Goal: Task Accomplishment & Management: Use online tool/utility

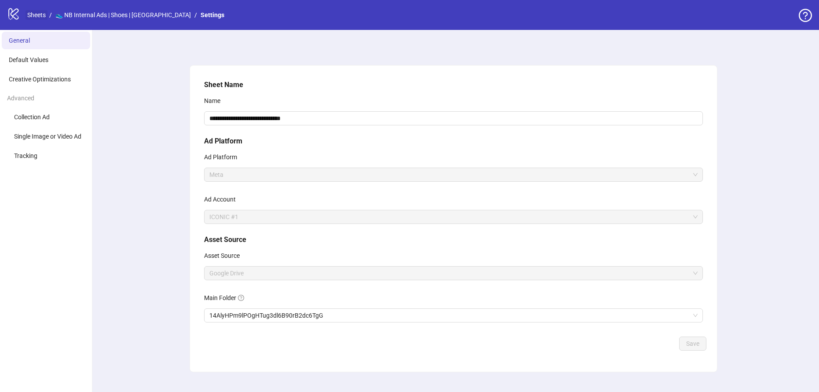
drag, startPoint x: 16, startPoint y: 15, endPoint x: 28, endPoint y: 13, distance: 12.4
click at [16, 15] on icon at bounding box center [13, 13] width 10 height 11
click at [28, 13] on link "Sheets" at bounding box center [37, 15] width 22 height 10
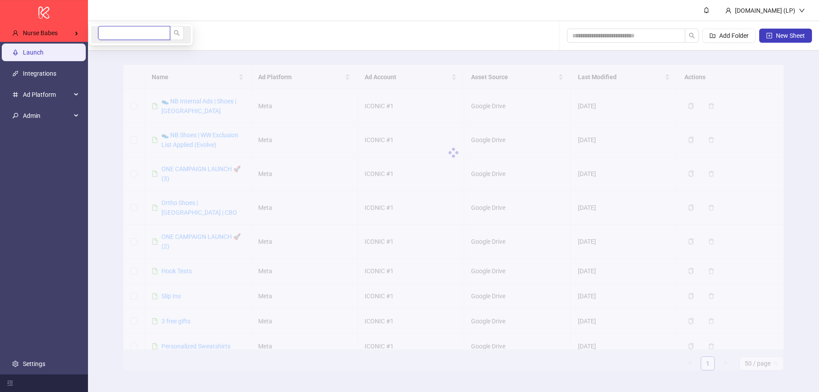
click at [129, 32] on input "search" at bounding box center [134, 33] width 72 height 14
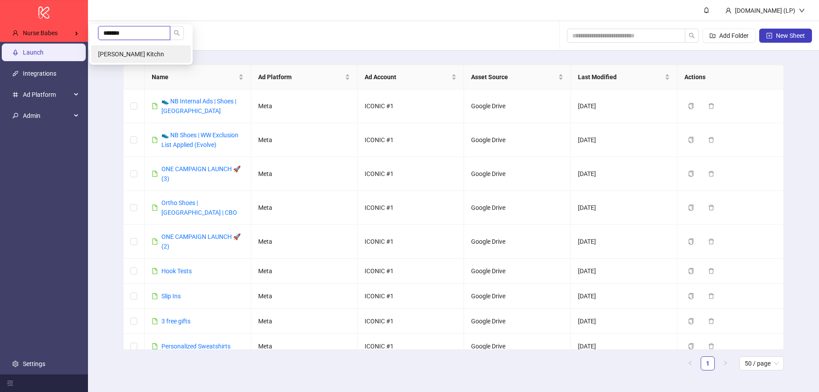
type input "*******"
click at [108, 53] on span "Federico Carranza's Kitchn" at bounding box center [131, 54] width 66 height 7
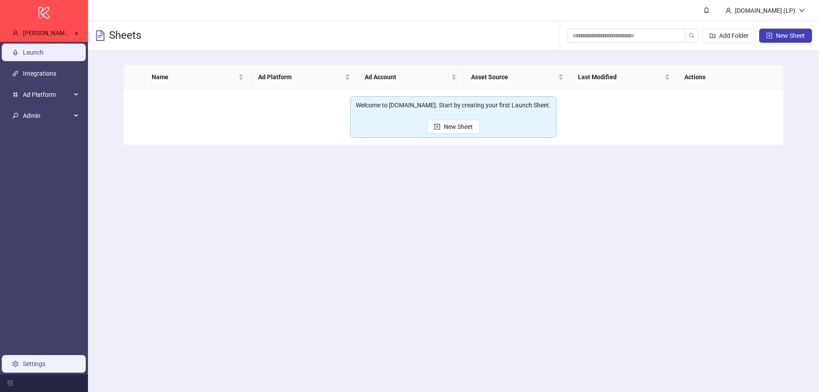
click at [23, 360] on link "Settings" at bounding box center [34, 363] width 22 height 7
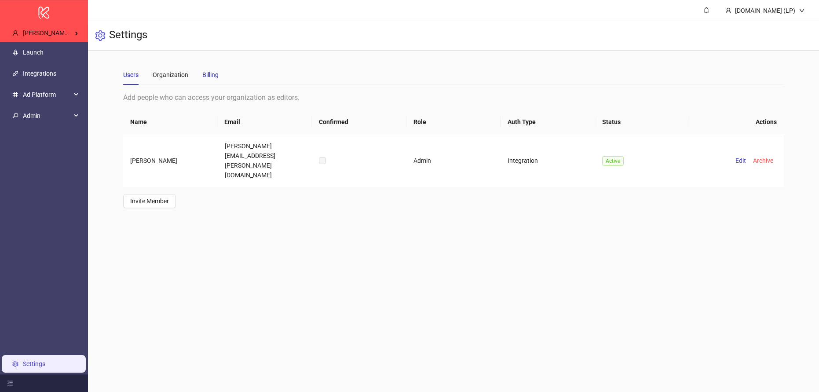
click at [208, 77] on div "Billing" at bounding box center [210, 75] width 16 height 10
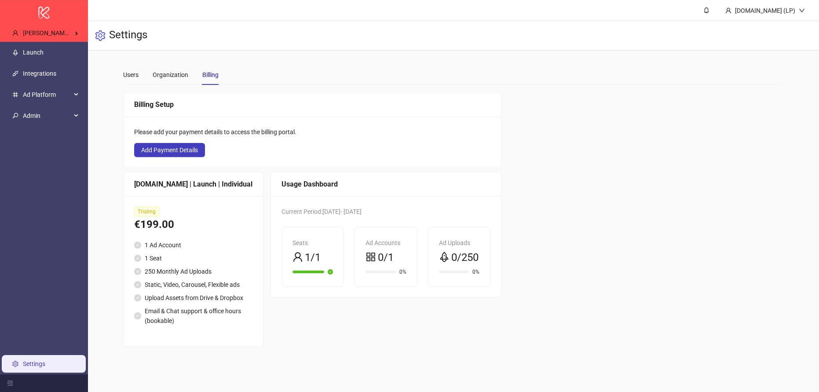
click at [215, 71] on div "Billing" at bounding box center [210, 75] width 16 height 10
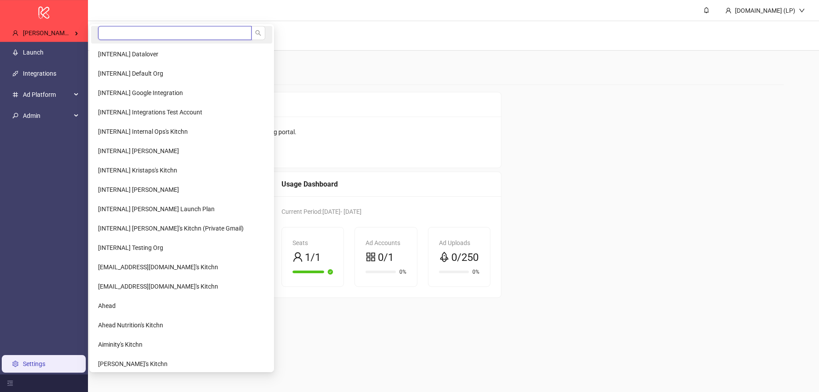
click at [109, 32] on input "search" at bounding box center [174, 33] width 153 height 14
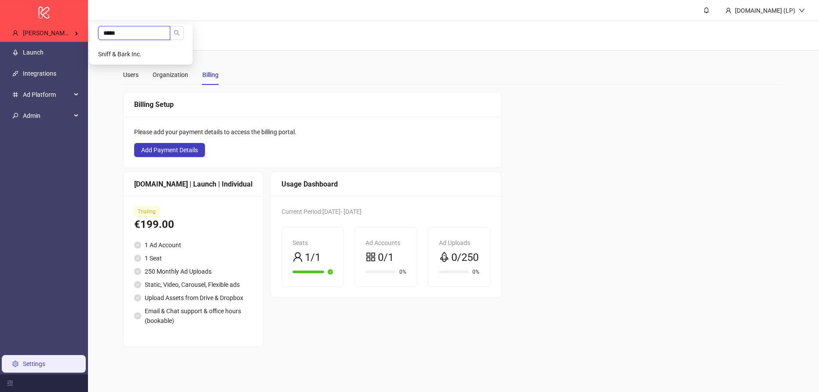
type input "*****"
click at [135, 50] on li "Sniff & Bark Inc." at bounding box center [141, 54] width 100 height 18
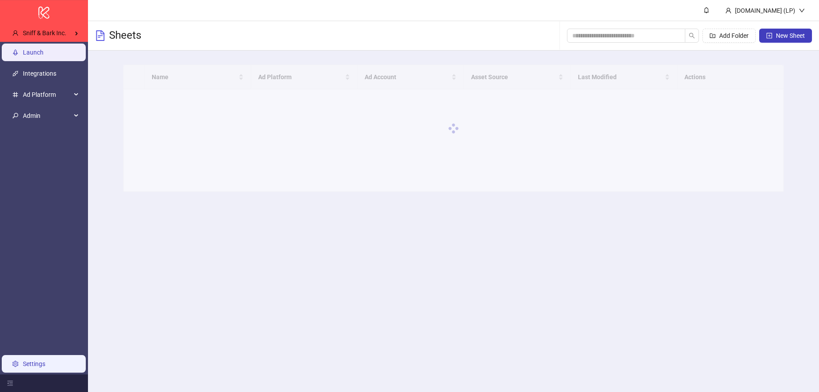
click at [28, 365] on link "Settings" at bounding box center [34, 363] width 22 height 7
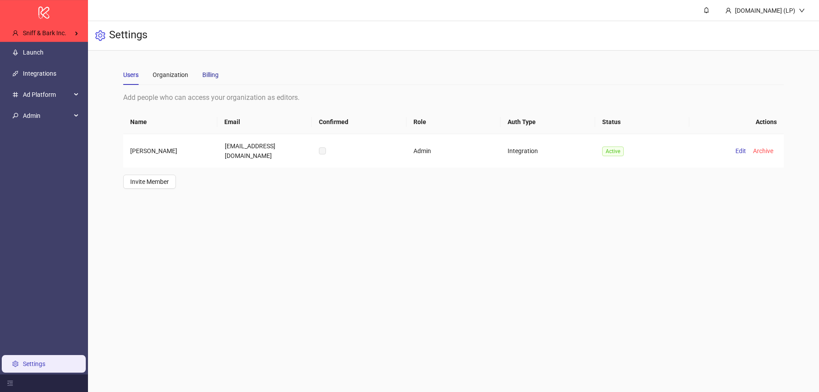
click at [211, 73] on div "Billing" at bounding box center [210, 75] width 16 height 10
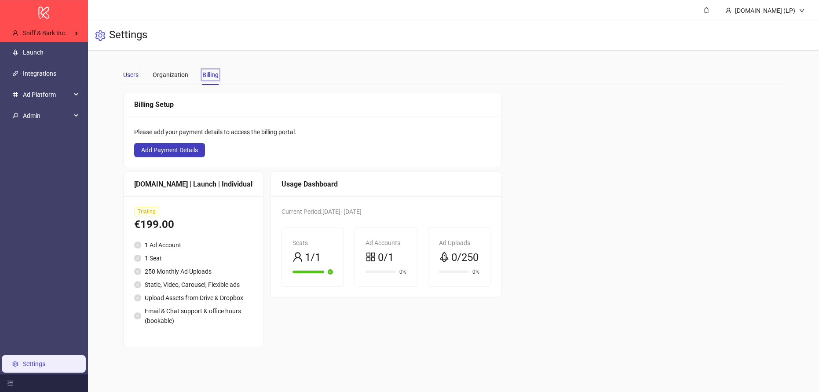
click at [131, 76] on div "Users" at bounding box center [130, 75] width 15 height 10
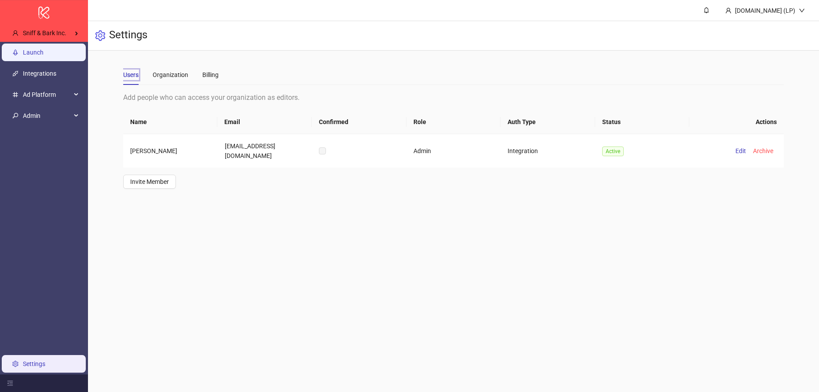
click at [44, 49] on link "Launch" at bounding box center [33, 52] width 21 height 7
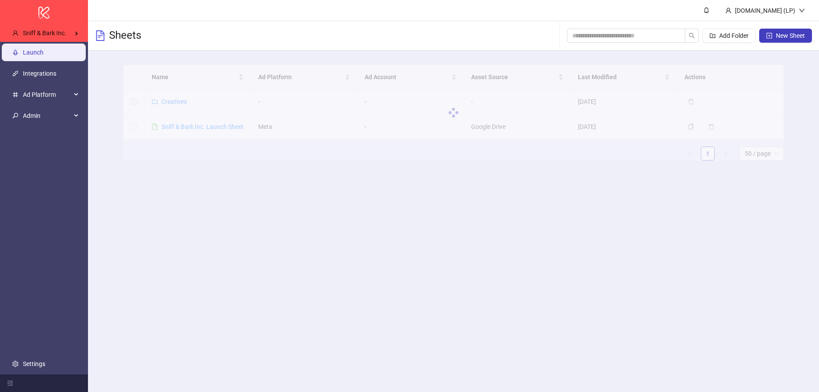
click at [169, 123] on div at bounding box center [453, 113] width 660 height 96
click at [172, 124] on div at bounding box center [453, 113] width 660 height 96
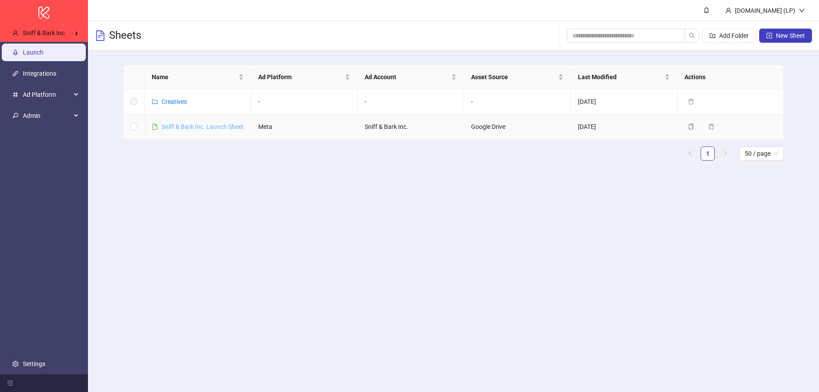
click at [176, 126] on link "Sniff & Bark Inc. Launch Sheet" at bounding box center [202, 126] width 82 height 7
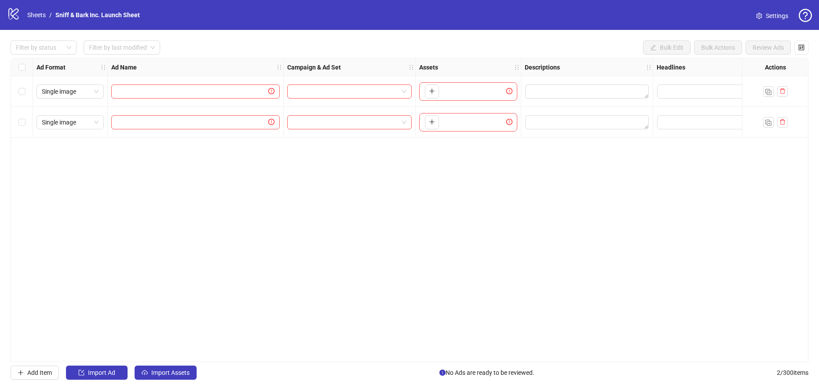
click at [12, 17] on icon "logo/logo-mobile" at bounding box center [13, 13] width 13 height 13
click at [40, 17] on link "Sheets" at bounding box center [37, 15] width 22 height 10
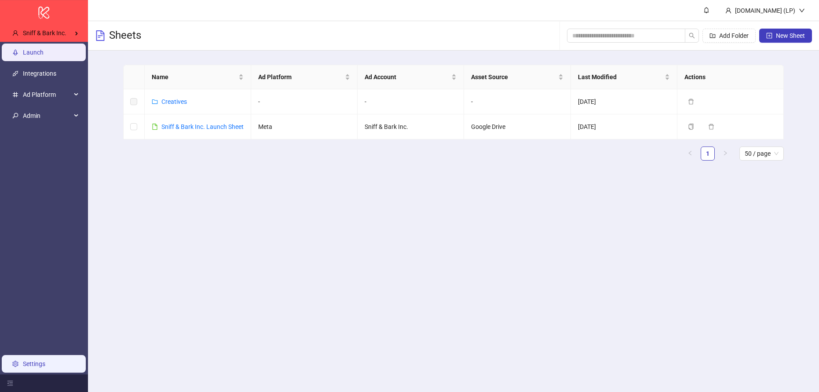
click at [45, 366] on link "Settings" at bounding box center [34, 363] width 22 height 7
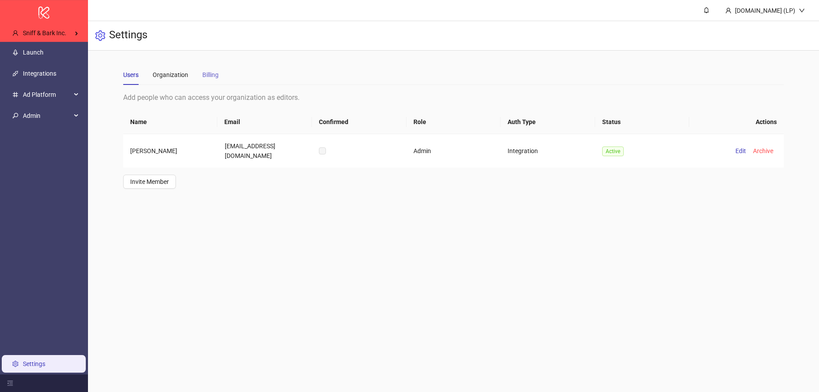
drag, startPoint x: 230, startPoint y: 75, endPoint x: 212, endPoint y: 78, distance: 18.3
click at [230, 75] on div "Users Organization Billing" at bounding box center [453, 75] width 660 height 20
click at [212, 78] on div "Billing" at bounding box center [210, 75] width 16 height 10
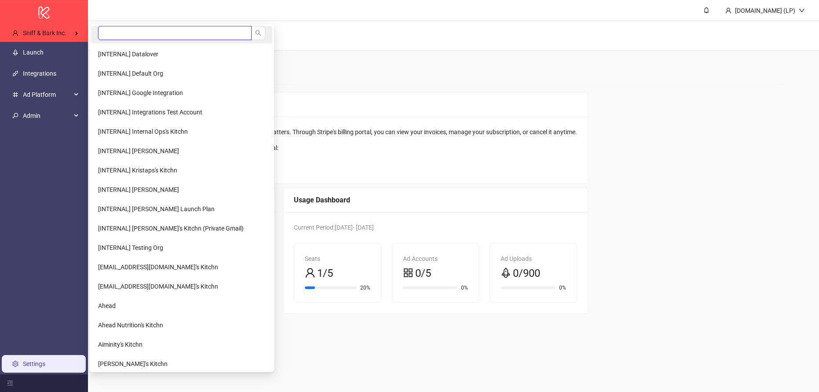
click at [128, 36] on input "search" at bounding box center [174, 33] width 153 height 14
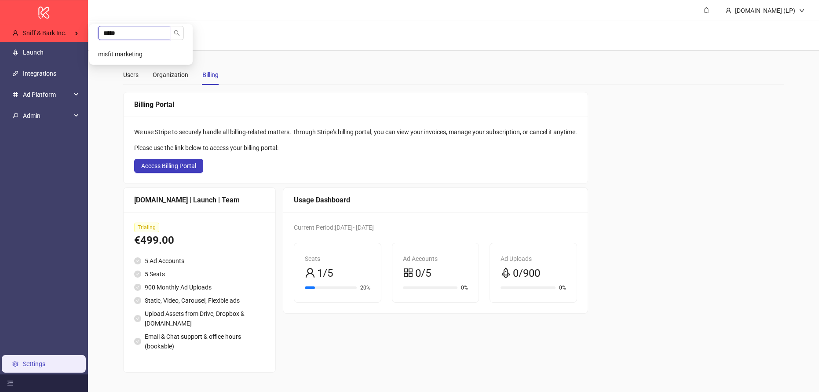
type input "*****"
click at [118, 51] on span "misfit marketing" at bounding box center [120, 54] width 44 height 7
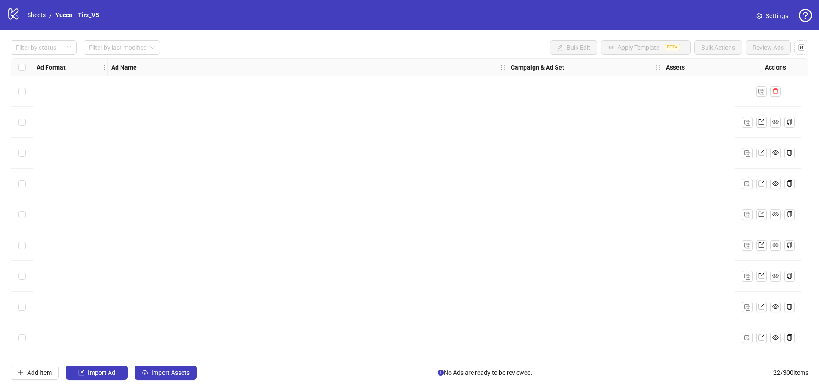
scroll to position [395, 0]
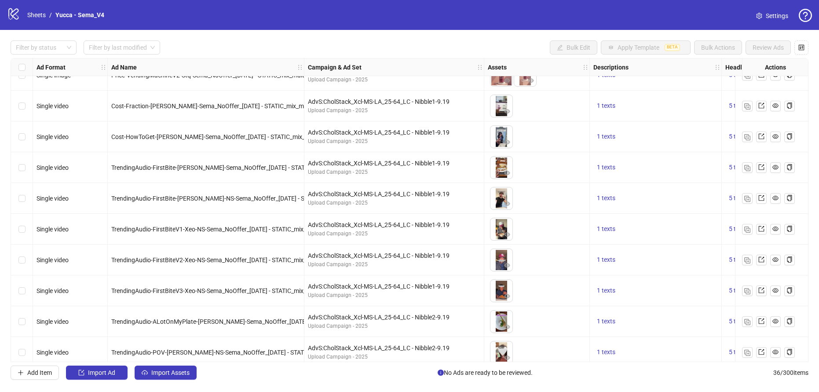
scroll to position [826, 0]
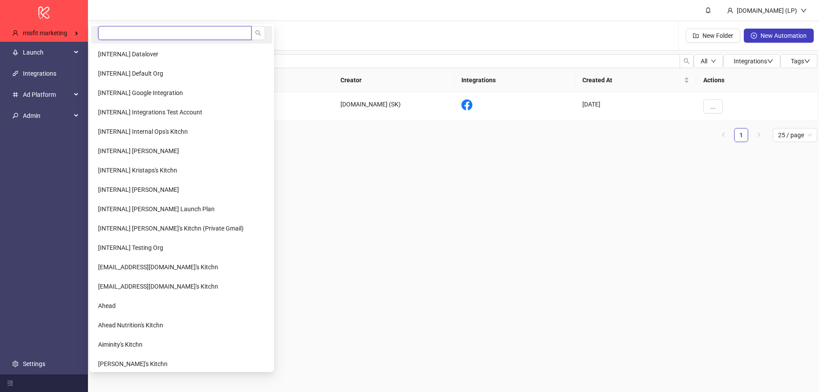
click at [120, 30] on input "search" at bounding box center [174, 33] width 153 height 14
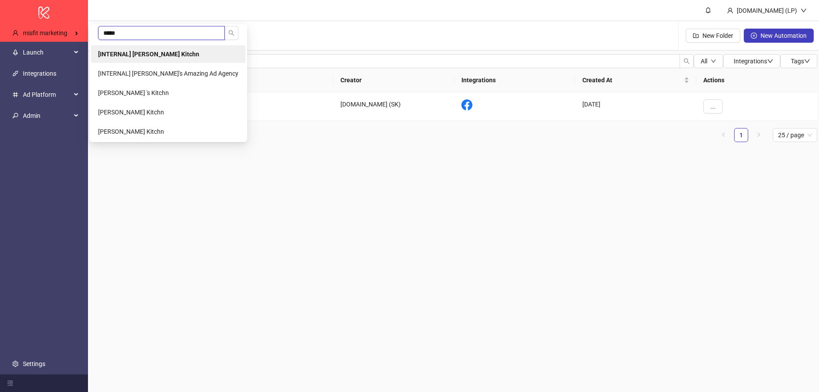
type input "*****"
click at [146, 59] on li "[INTERNAL] Laura Pineda's Kitchn" at bounding box center [168, 54] width 154 height 18
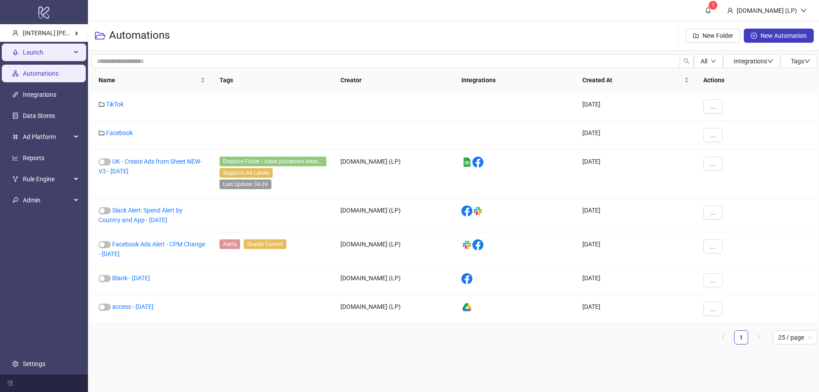
click at [57, 52] on span "Launch" at bounding box center [47, 53] width 48 height 18
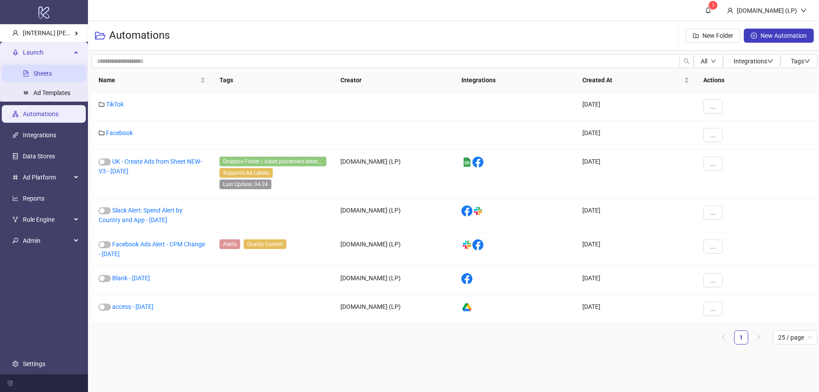
click at [33, 74] on link "Sheets" at bounding box center [42, 73] width 18 height 7
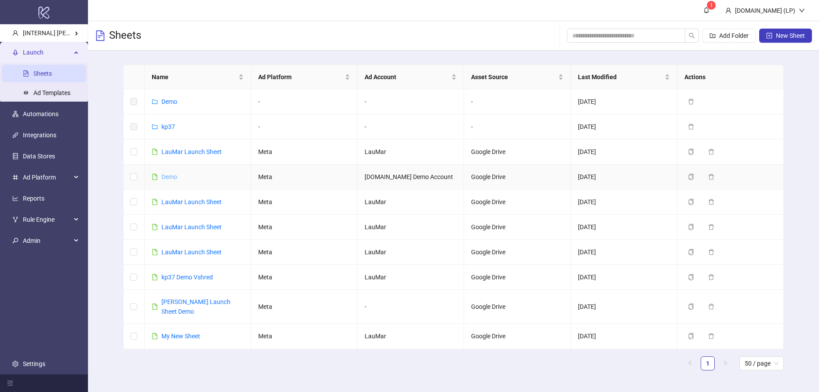
click at [171, 174] on link "Demo" at bounding box center [169, 176] width 16 height 7
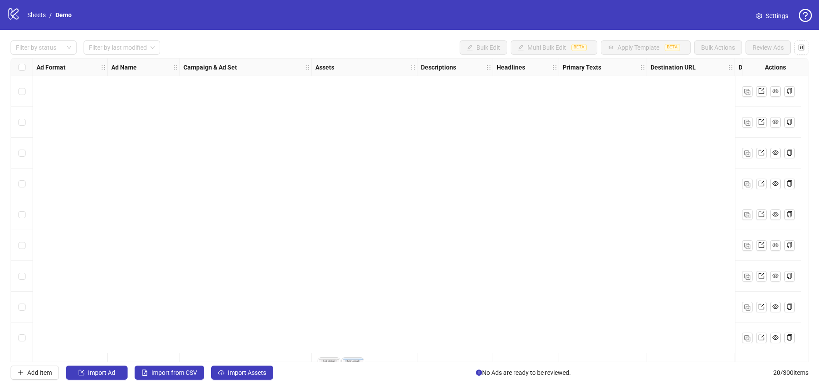
scroll to position [334, 0]
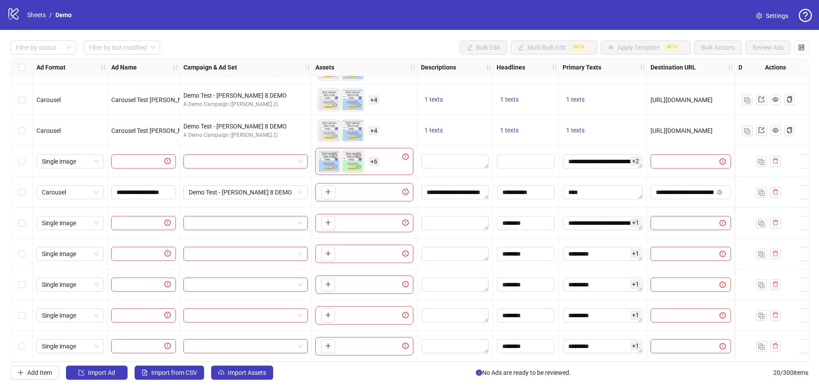
click at [27, 160] on div "Select row 14" at bounding box center [22, 161] width 22 height 31
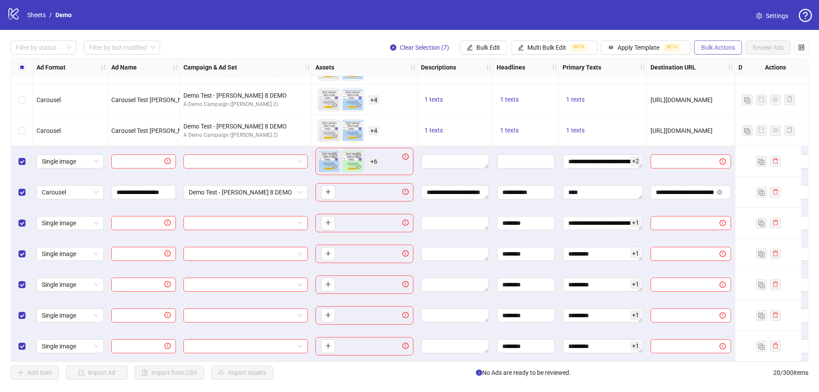
click at [728, 51] on button "Bulk Actions" at bounding box center [718, 47] width 48 height 14
click at [719, 66] on span "Delete" at bounding box center [730, 65] width 60 height 10
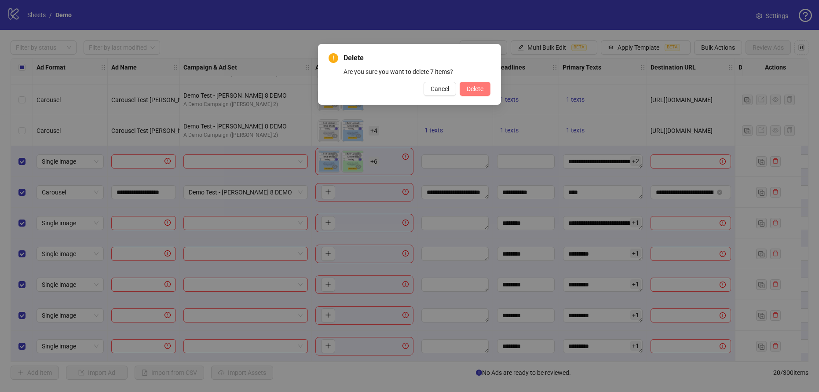
click at [471, 94] on button "Delete" at bounding box center [475, 89] width 31 height 14
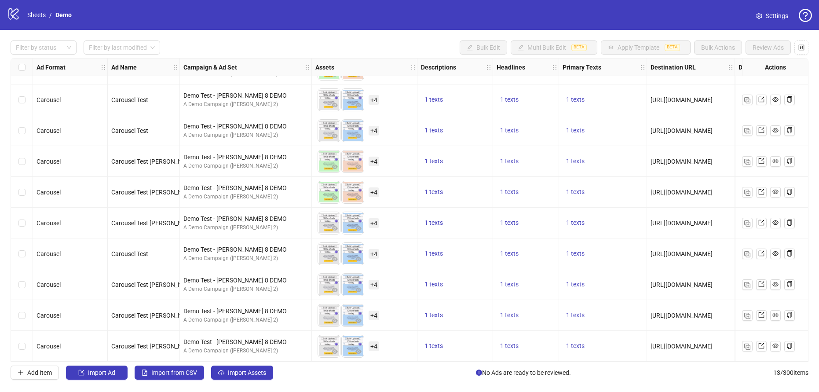
click at [24, 347] on div "Select row 13" at bounding box center [22, 346] width 22 height 31
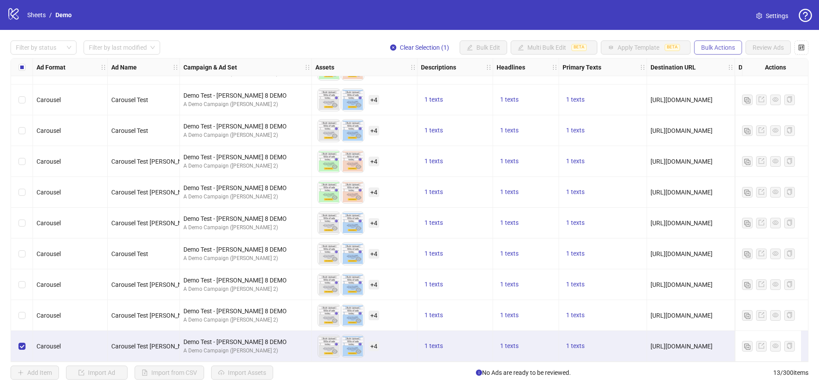
click at [721, 51] on button "Bulk Actions" at bounding box center [718, 47] width 48 height 14
click at [716, 90] on span "Duplicate with assets" at bounding box center [730, 93] width 60 height 10
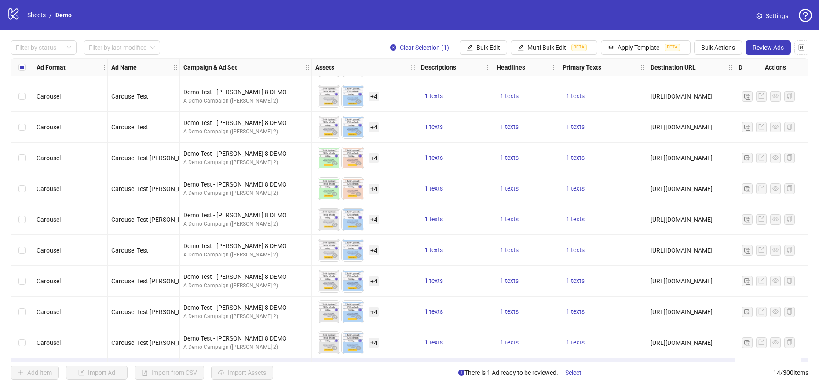
scroll to position [149, 0]
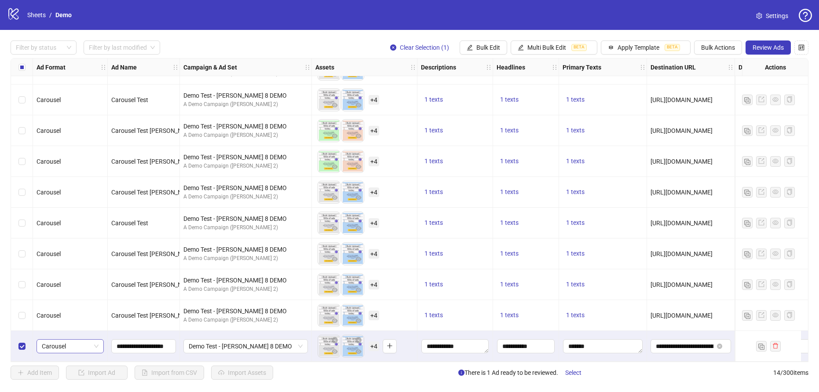
click at [80, 347] on div "Ad Format Ad Name Campaign & Ad Set Assets Descriptions Headlines Primary Texts…" at bounding box center [410, 210] width 798 height 304
click at [98, 341] on span "Carousel" at bounding box center [70, 345] width 57 height 13
click at [66, 320] on div "PAC carousel" at bounding box center [70, 325] width 53 height 10
drag, startPoint x: 117, startPoint y: 340, endPoint x: 190, endPoint y: 339, distance: 73.4
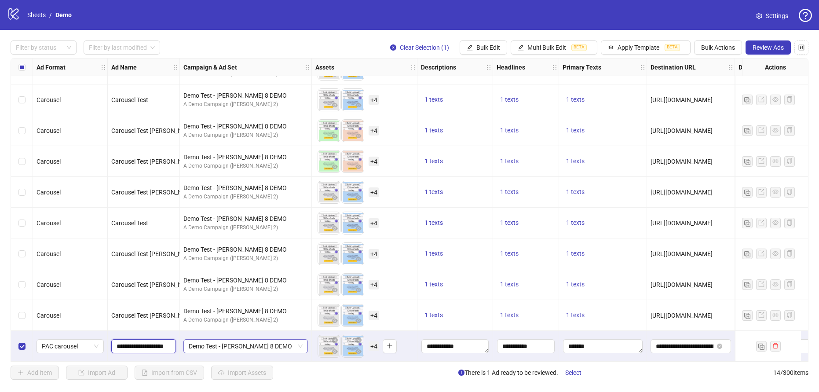
type input "**********"
click at [277, 351] on div "Demo Test - James 8 DEMO" at bounding box center [246, 346] width 132 height 31
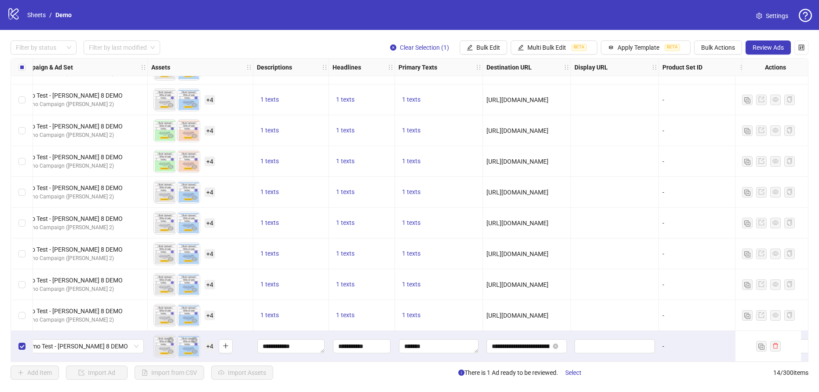
scroll to position [149, 510]
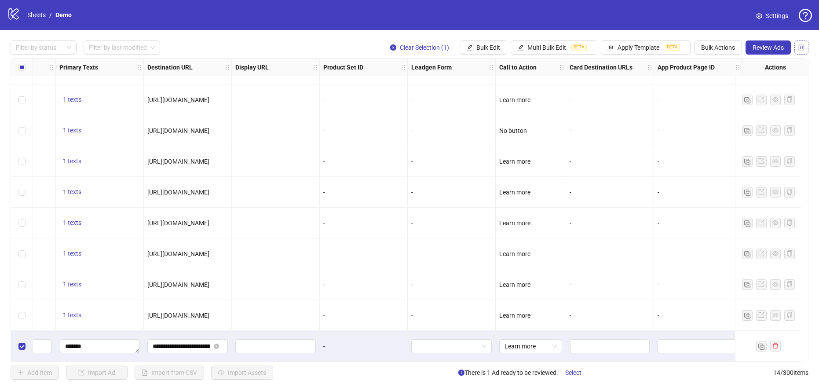
click at [807, 45] on button "button" at bounding box center [801, 47] width 14 height 14
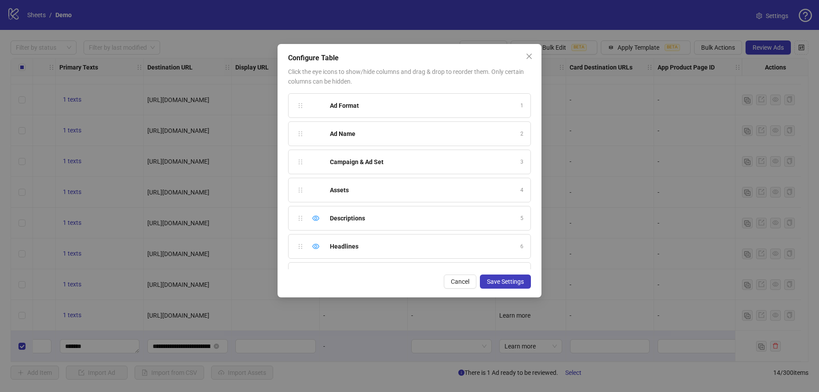
scroll to position [218, 0]
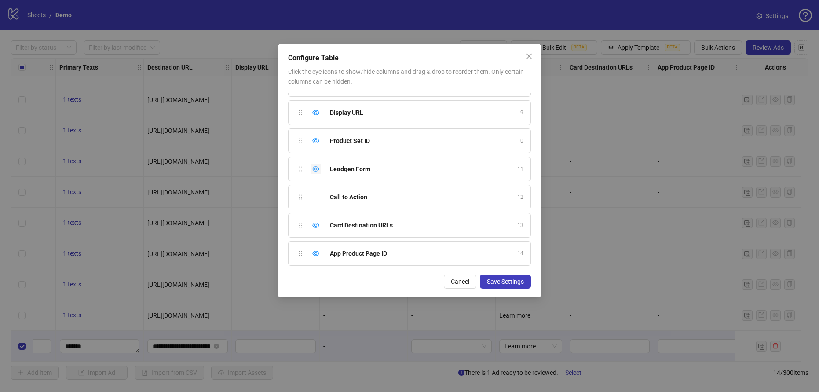
click at [316, 169] on icon "eye" at bounding box center [315, 168] width 7 height 7
click at [317, 131] on div "Product Set ID 10" at bounding box center [409, 140] width 243 height 25
click at [317, 142] on icon "eye" at bounding box center [315, 140] width 7 height 7
click at [319, 253] on icon "eye" at bounding box center [315, 253] width 7 height 5
click at [503, 281] on span "Save Settings" at bounding box center [505, 281] width 37 height 7
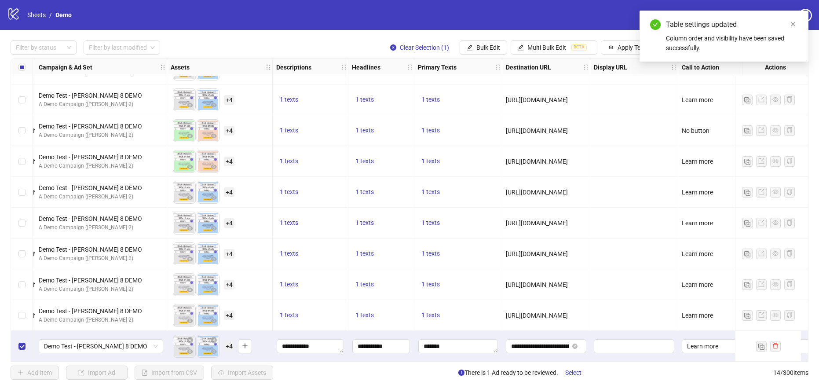
scroll to position [149, 246]
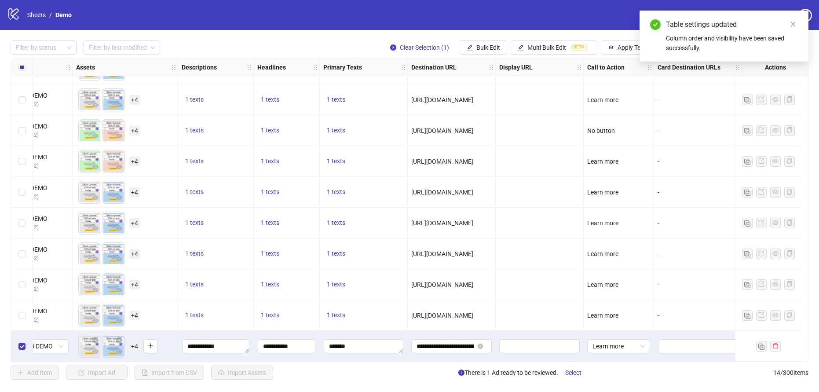
click at [800, 22] on div "Table settings updated Column order and visibility have been saved successfully." at bounding box center [723, 36] width 169 height 51
click at [792, 26] on icon "close" at bounding box center [793, 24] width 6 height 6
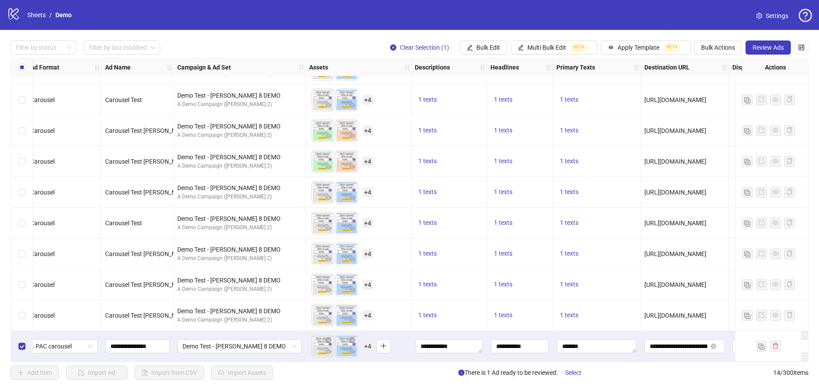
scroll to position [149, 0]
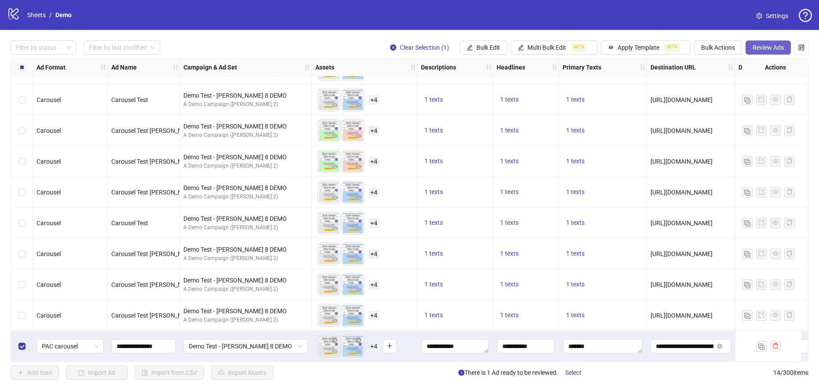
click at [760, 49] on span "Review Ads" at bounding box center [767, 47] width 31 height 7
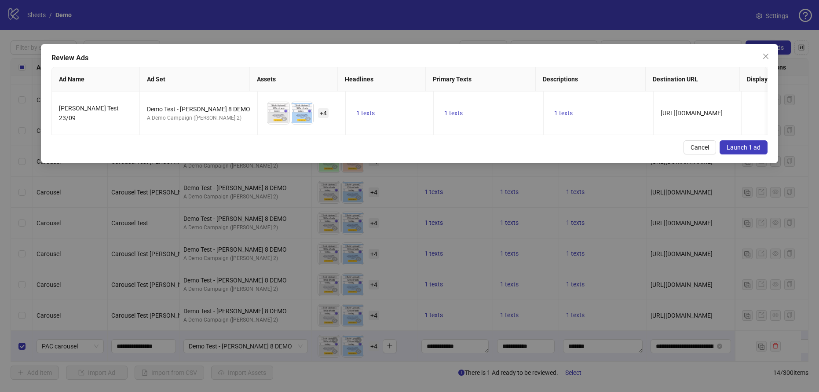
click at [744, 150] on span "Launch 1 ad" at bounding box center [743, 147] width 34 height 7
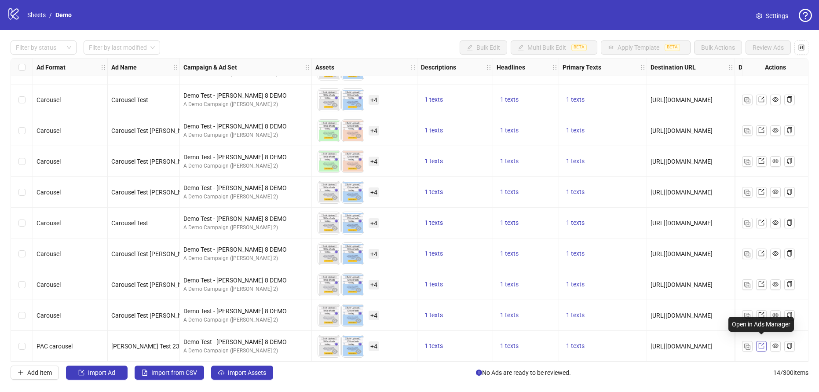
click at [759, 343] on icon "export" at bounding box center [761, 346] width 6 height 6
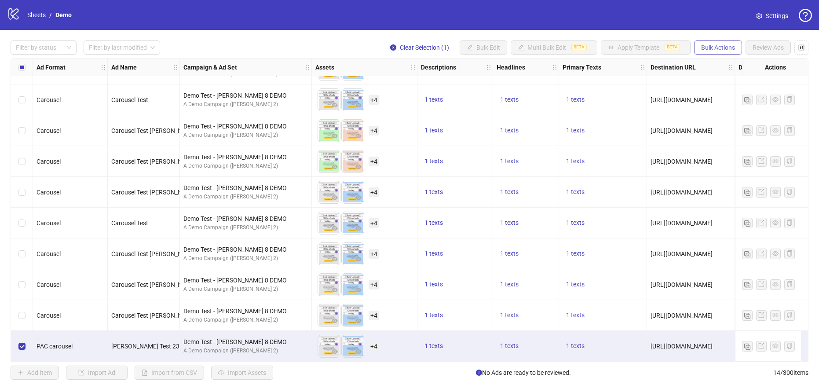
click at [707, 50] on span "Bulk Actions" at bounding box center [718, 47] width 34 height 7
click at [712, 80] on span "Duplicate" at bounding box center [730, 79] width 60 height 10
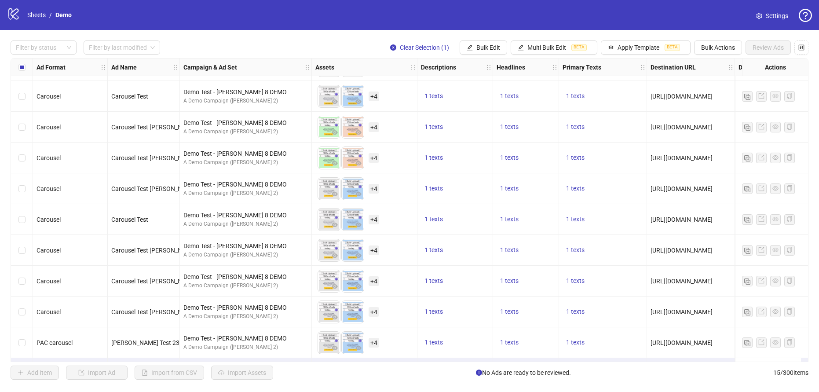
scroll to position [180, 0]
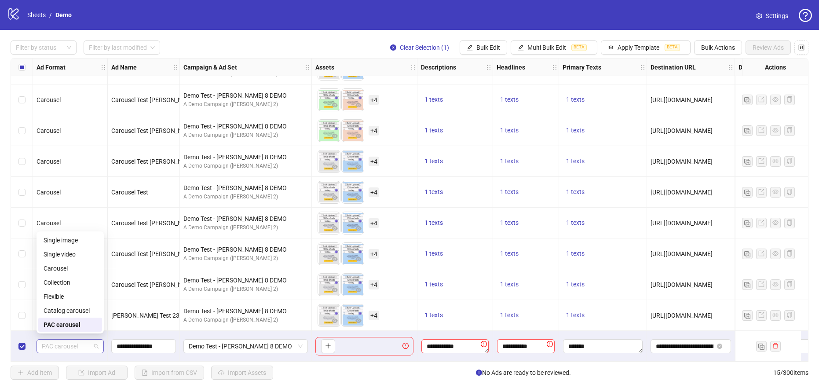
click at [68, 346] on span "PAC carousel" at bounding box center [70, 345] width 57 height 13
click at [65, 252] on div "Single video" at bounding box center [70, 254] width 53 height 10
click at [326, 345] on icon "plus" at bounding box center [328, 346] width 6 height 6
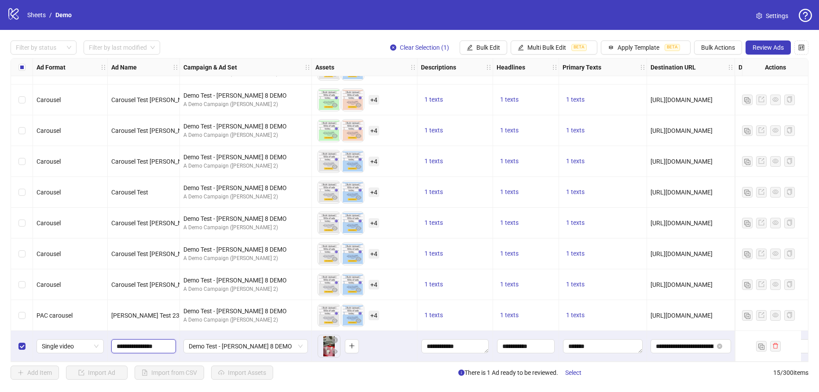
click at [167, 343] on input "**********" at bounding box center [143, 346] width 52 height 10
type input "**********"
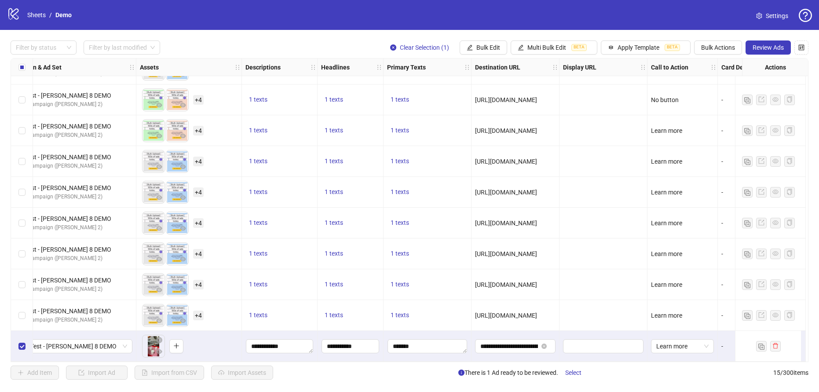
scroll to position [180, 246]
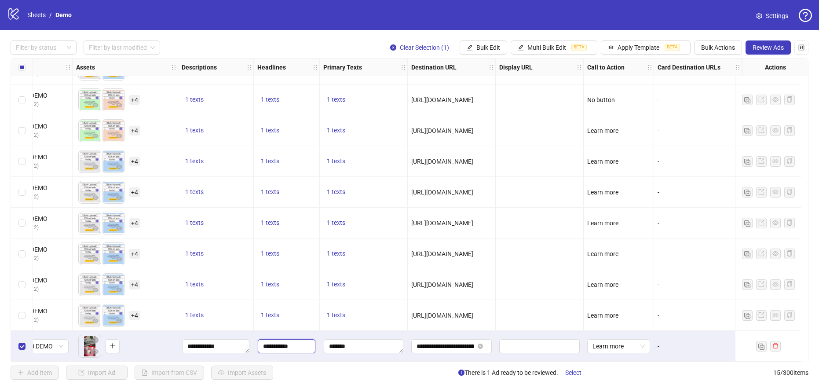
click at [285, 345] on input "**********" at bounding box center [287, 346] width 58 height 14
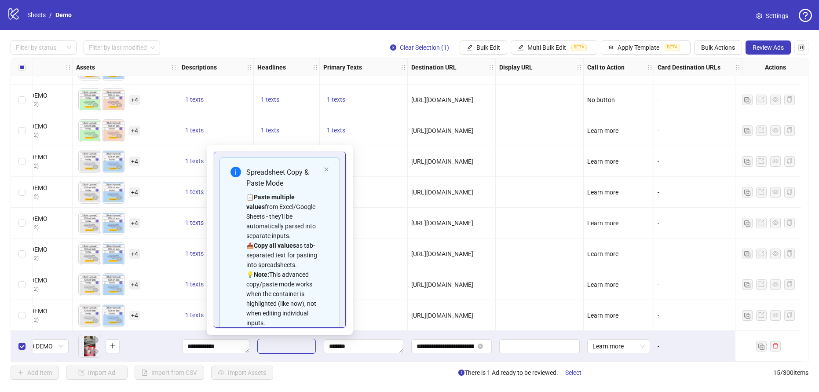
scroll to position [50, 0]
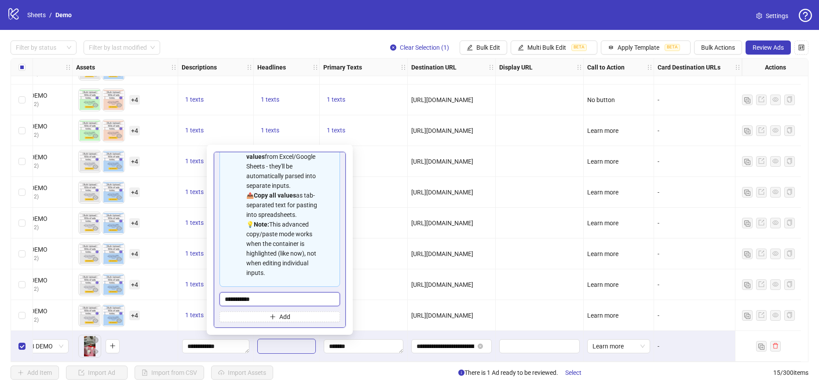
click at [255, 296] on input "**********" at bounding box center [279, 299] width 120 height 14
click at [267, 321] on button "Add" at bounding box center [279, 316] width 120 height 11
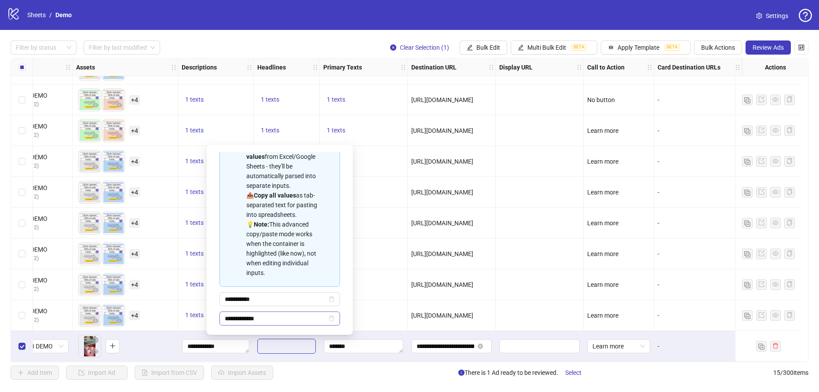
scroll to position [69, 0]
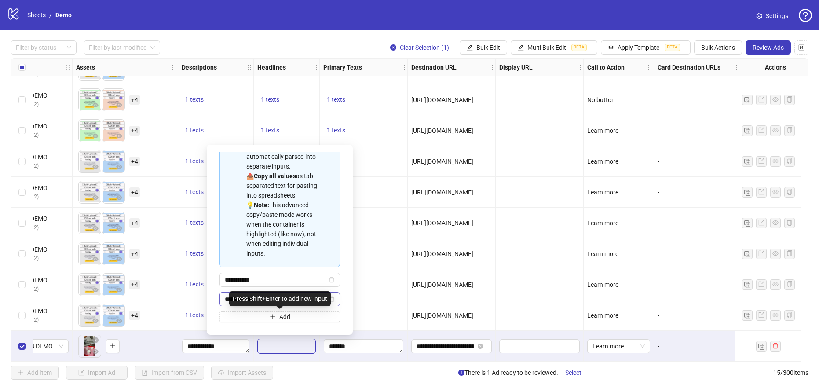
type input "**********"
click at [270, 312] on button "Add" at bounding box center [279, 316] width 120 height 11
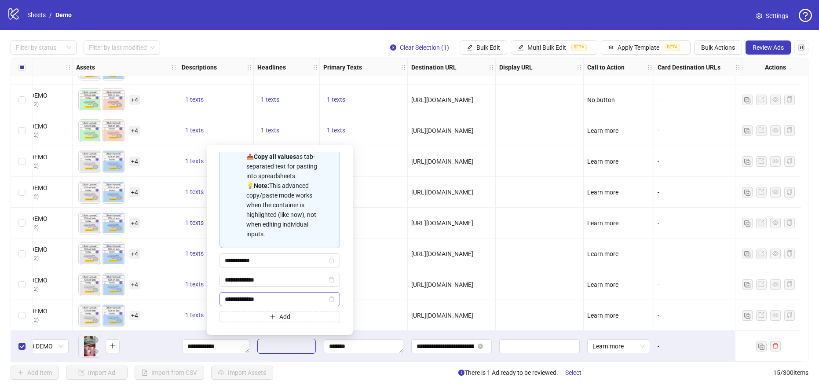
type input "**********"
click at [271, 316] on icon "plus" at bounding box center [272, 316] width 5 height 0
type input "**********"
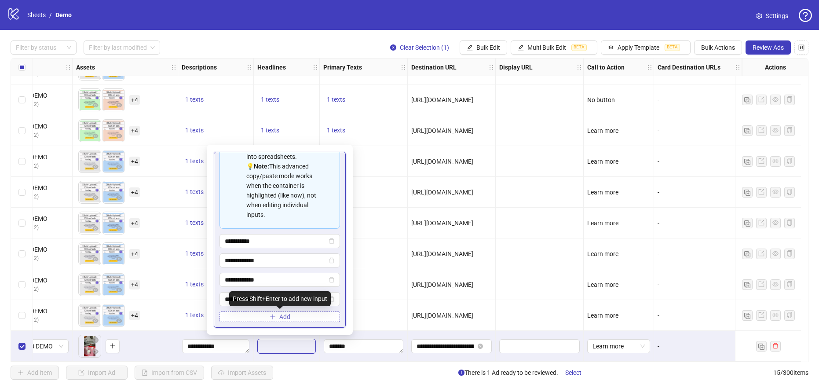
click at [273, 315] on icon "plus" at bounding box center [273, 317] width 6 height 6
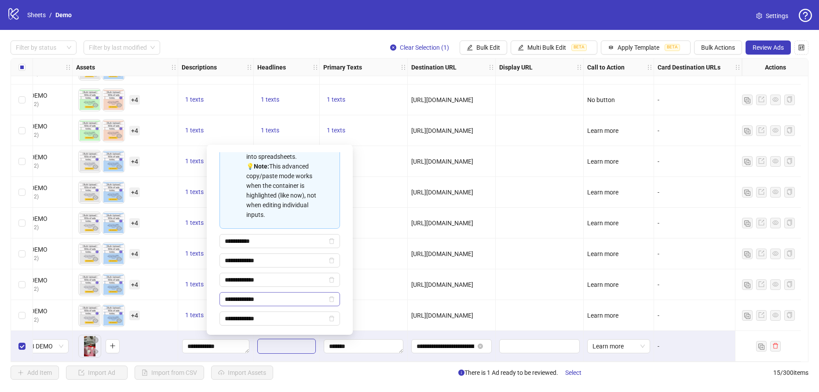
scroll to position [117, 0]
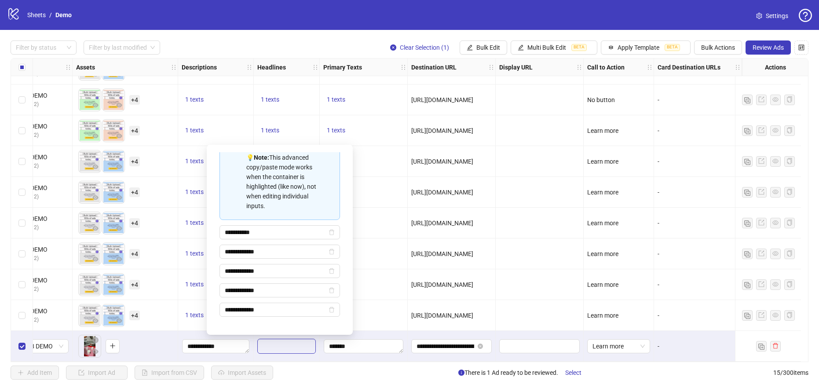
type input "**********"
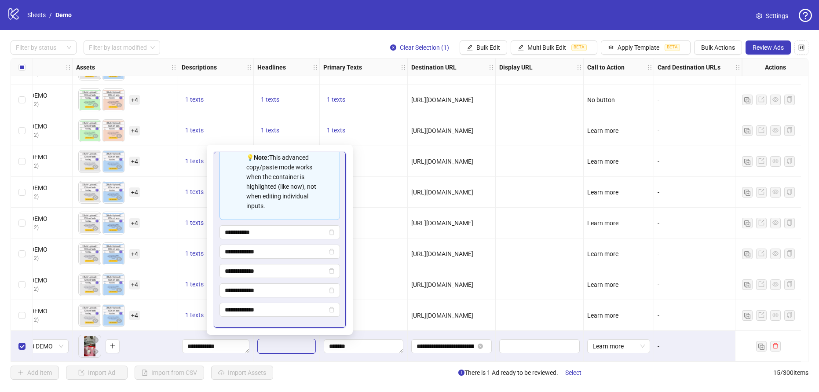
click at [286, 321] on div "**********" at bounding box center [280, 240] width 132 height 176
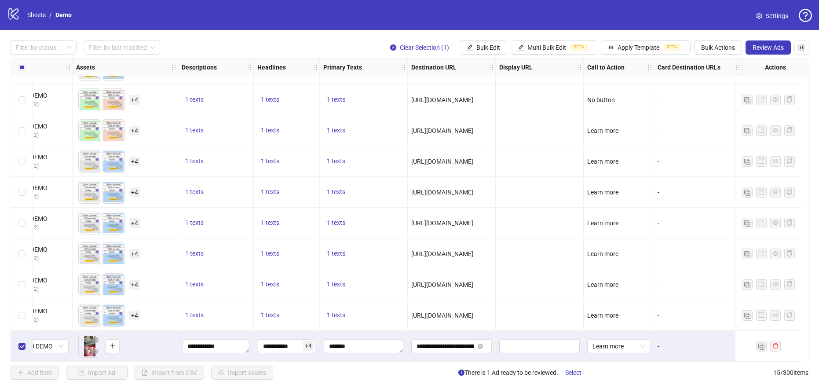
click at [312, 348] on div "**********" at bounding box center [287, 346] width 66 height 31
click at [334, 343] on textarea "*******" at bounding box center [364, 346] width 80 height 14
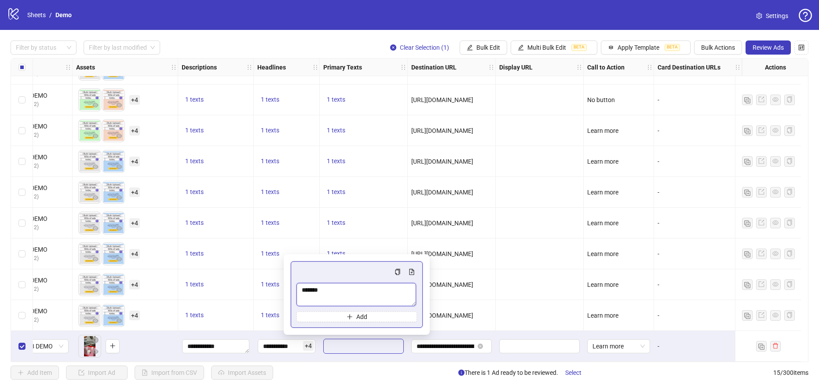
click at [338, 293] on textarea "*******" at bounding box center [356, 295] width 120 height 24
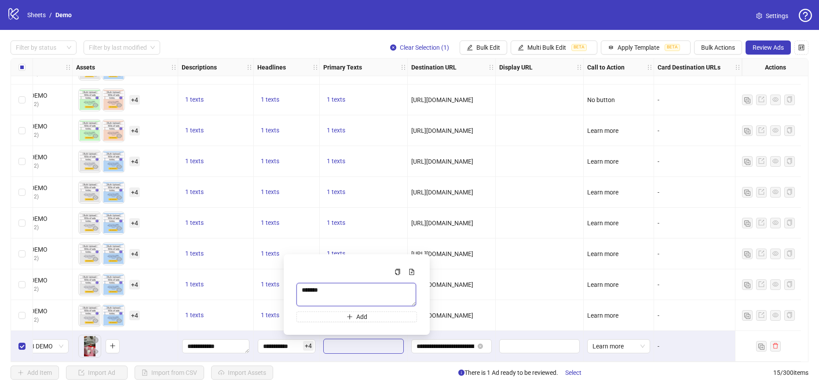
click at [338, 293] on textarea "*******" at bounding box center [356, 295] width 120 height 24
click at [334, 319] on button "Add" at bounding box center [356, 316] width 120 height 11
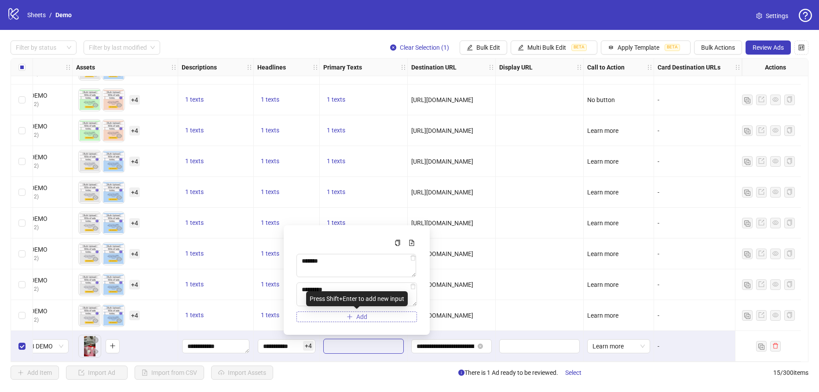
type textarea "*********"
click at [327, 317] on button "Add" at bounding box center [356, 316] width 120 height 11
type textarea "*********"
click at [342, 314] on button "Add" at bounding box center [356, 316] width 120 height 11
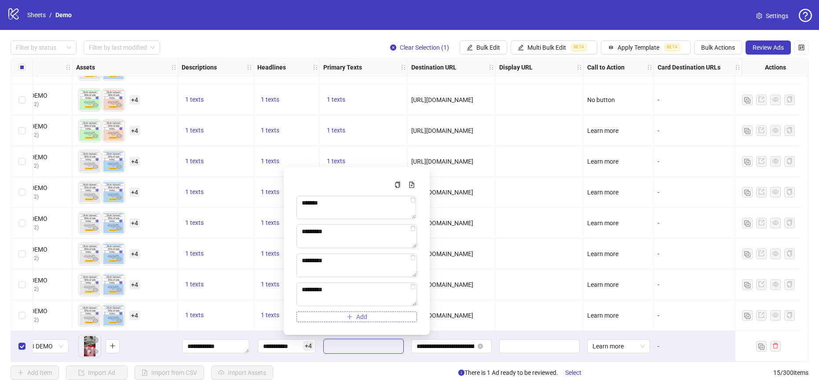
type textarea "*********"
click at [347, 315] on icon "plus" at bounding box center [350, 317] width 6 height 6
type textarea "*********"
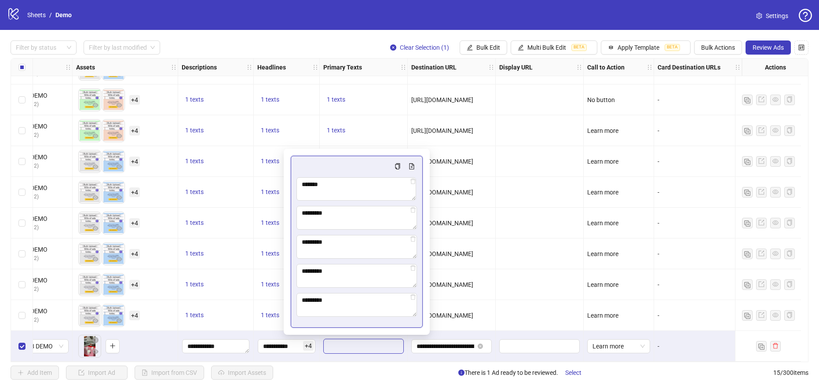
click at [349, 164] on div "Multi-text input container - paste or copy values" at bounding box center [356, 166] width 120 height 11
click at [408, 349] on div "**********" at bounding box center [452, 346] width 88 height 31
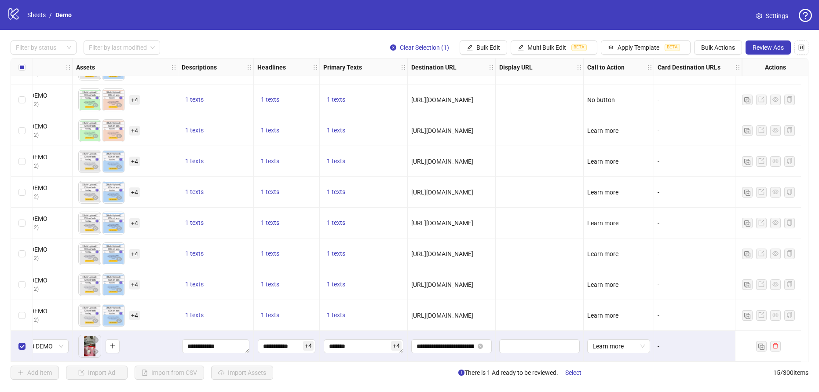
scroll to position [180, 0]
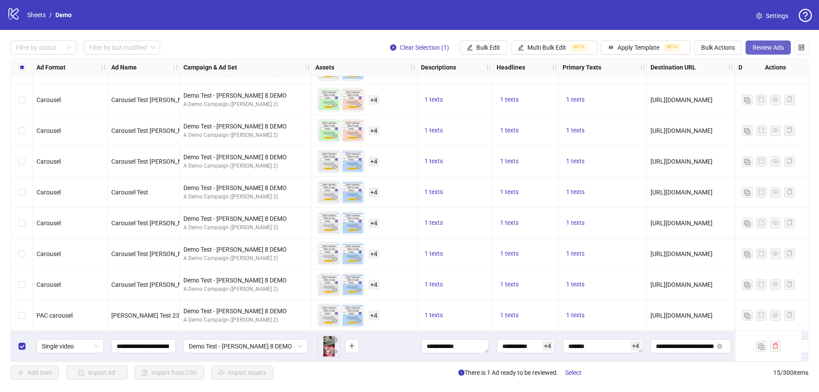
click at [769, 45] on span "Review Ads" at bounding box center [767, 47] width 31 height 7
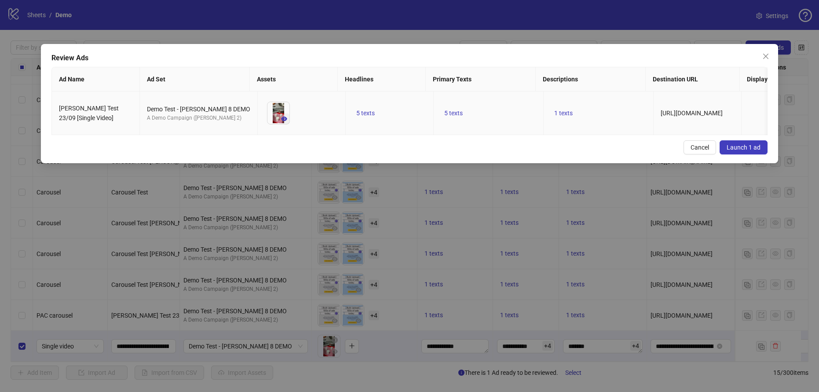
click at [280, 117] on button "button" at bounding box center [284, 118] width 11 height 11
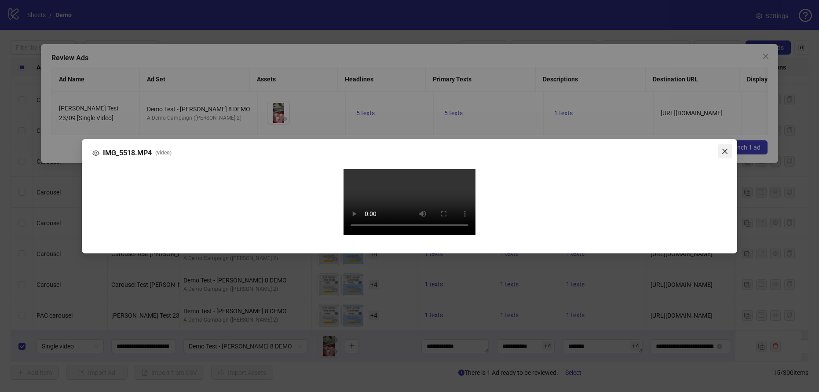
click at [721, 148] on icon "close" at bounding box center [724, 151] width 7 height 7
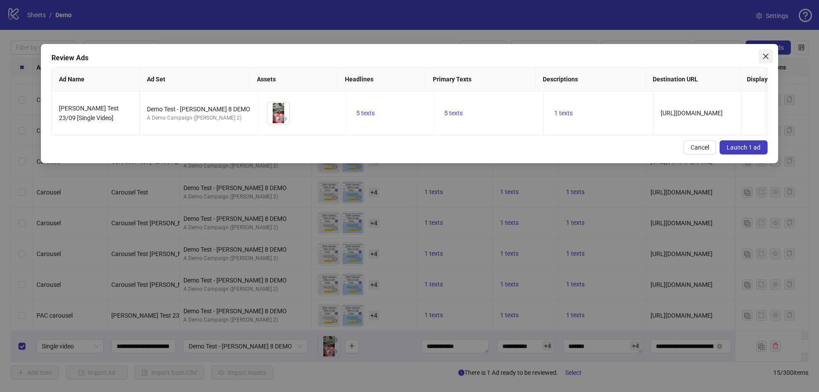
click at [769, 56] on span "Close" at bounding box center [766, 56] width 14 height 7
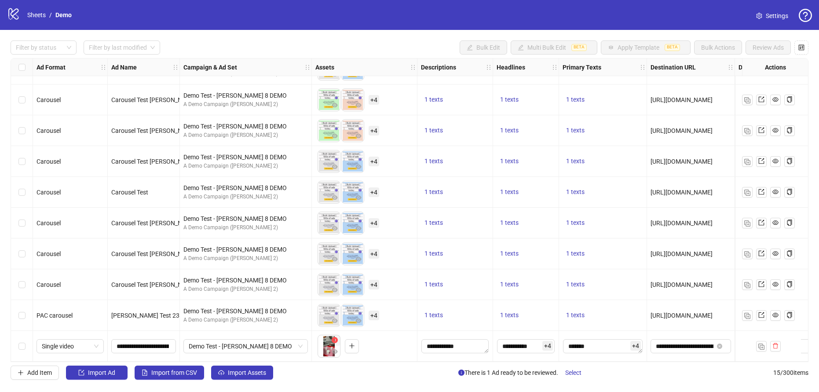
click at [335, 337] on icon "close-circle" at bounding box center [335, 340] width 6 height 6
click at [324, 348] on button "button" at bounding box center [328, 346] width 14 height 14
click at [773, 316] on link at bounding box center [775, 315] width 11 height 11
click at [16, 342] on div "Select row 15" at bounding box center [22, 346] width 22 height 31
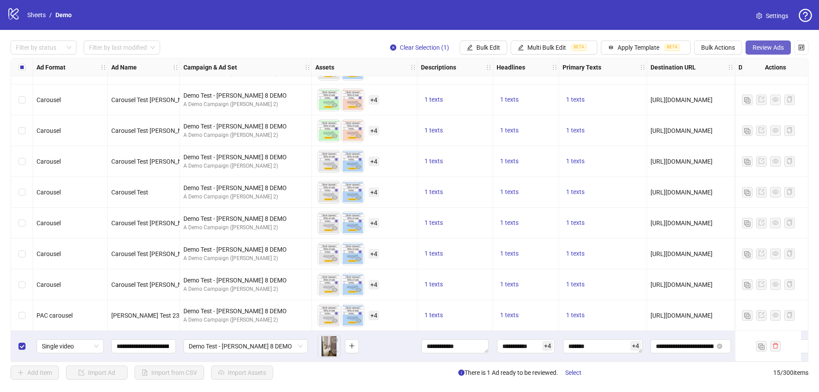
click at [749, 49] on button "Review Ads" at bounding box center [767, 47] width 45 height 14
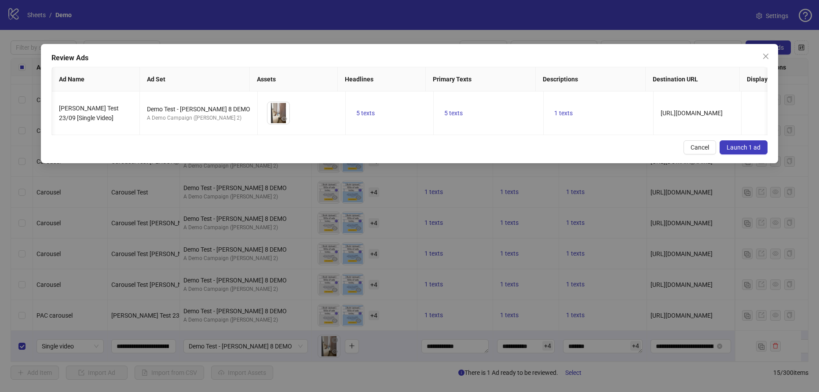
scroll to position [0, 0]
click at [754, 144] on span "Launch 1 ad" at bounding box center [743, 147] width 34 height 7
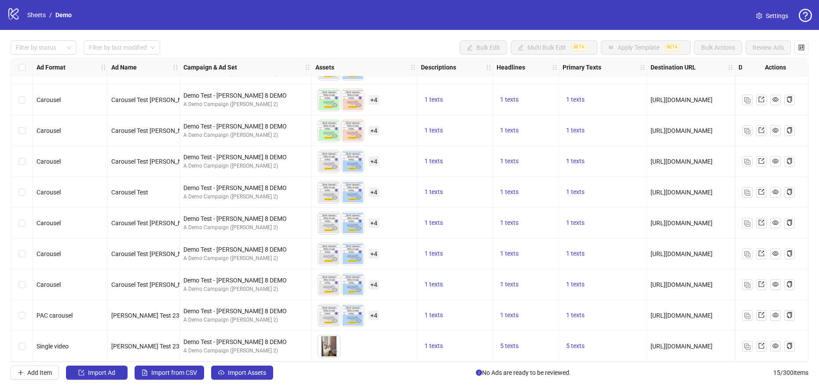
scroll to position [179, 0]
click at [762, 343] on icon "export" at bounding box center [761, 346] width 6 height 6
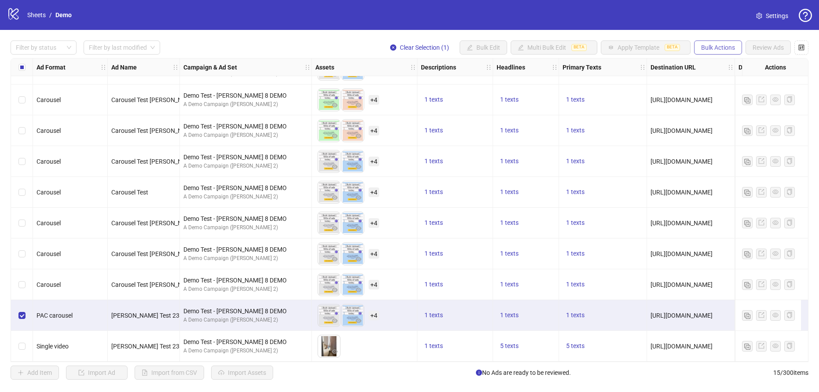
click at [706, 45] on span "Bulk Actions" at bounding box center [718, 47] width 34 height 7
click at [713, 94] on span "Duplicate with assets" at bounding box center [730, 93] width 60 height 10
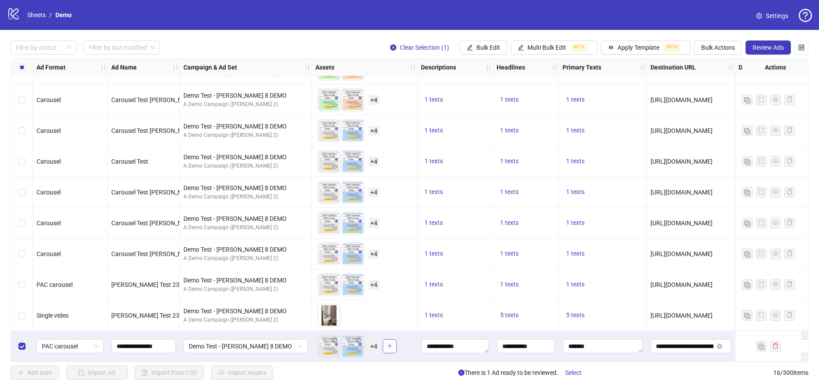
click at [390, 339] on button "button" at bounding box center [390, 346] width 14 height 14
click at [335, 337] on icon "close-circle" at bounding box center [335, 340] width 6 height 6
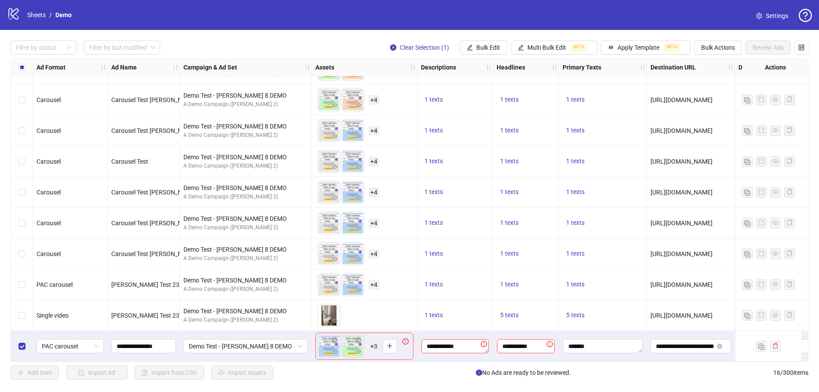
click at [335, 337] on icon "close-circle" at bounding box center [335, 340] width 6 height 6
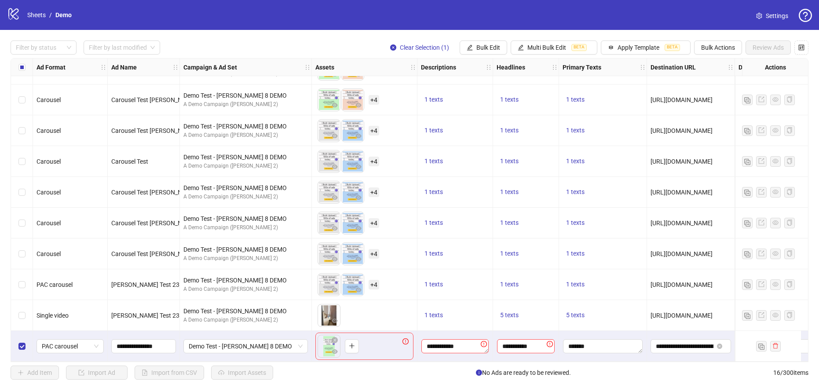
click at [335, 337] on icon "close-circle" at bounding box center [335, 340] width 6 height 6
click at [329, 343] on icon "plus" at bounding box center [328, 346] width 6 height 6
click at [384, 345] on button "button" at bounding box center [390, 346] width 14 height 14
click at [165, 341] on input "**********" at bounding box center [143, 346] width 52 height 10
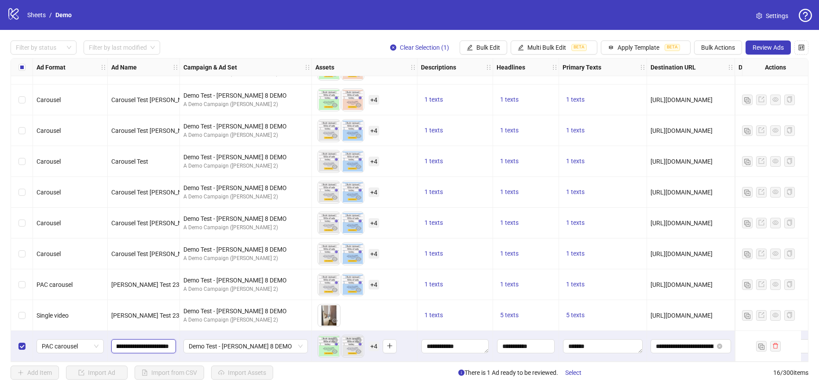
scroll to position [0, 34]
type input "**********"
click at [759, 40] on button "Review Ads" at bounding box center [767, 47] width 45 height 14
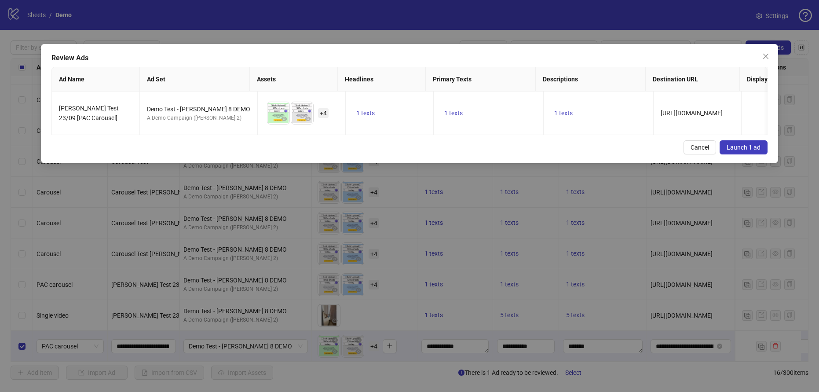
click at [751, 149] on span "Launch 1 ad" at bounding box center [743, 147] width 34 height 7
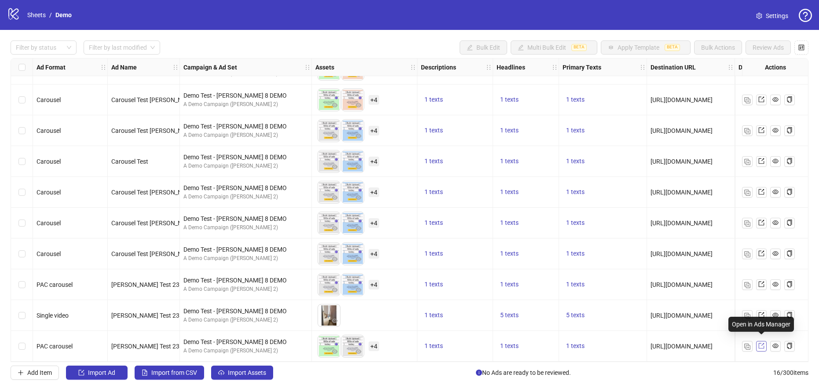
click at [763, 343] on icon "export" at bounding box center [761, 346] width 6 height 6
click at [446, 345] on button "1 texts" at bounding box center [434, 346] width 26 height 11
click at [439, 348] on div "1 texts" at bounding box center [455, 346] width 76 height 31
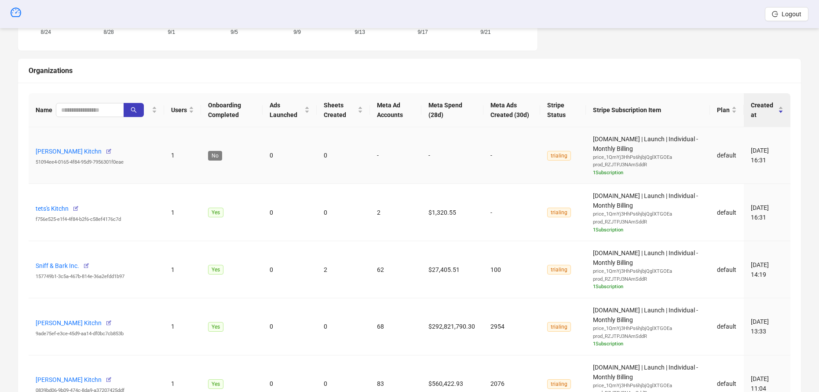
scroll to position [248, 0]
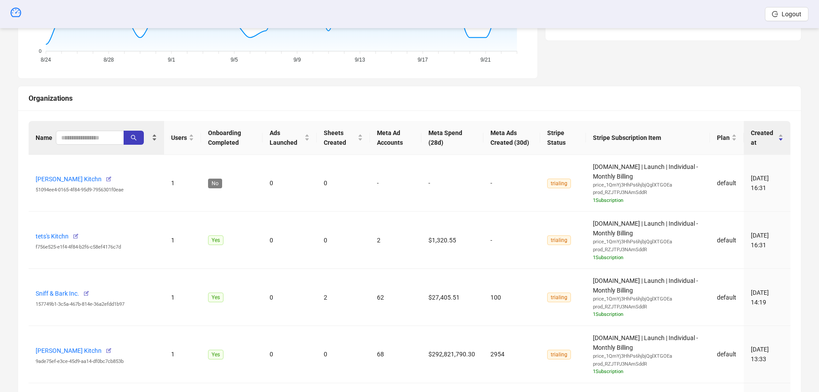
click at [88, 145] on div "Name" at bounding box center [96, 138] width 121 height 14
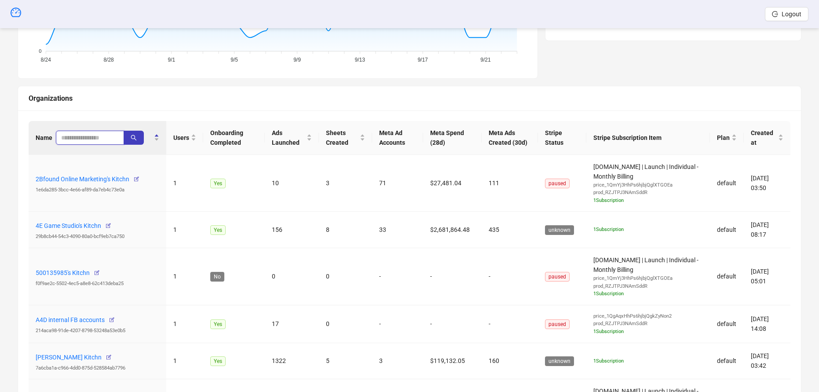
click at [90, 142] on input "search" at bounding box center [86, 138] width 51 height 10
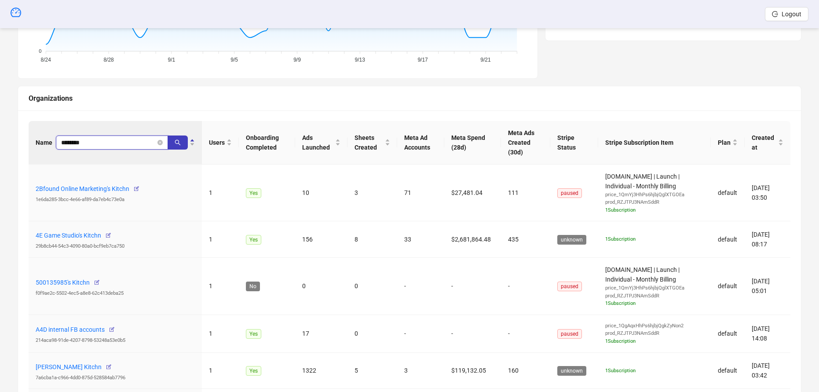
type input "********"
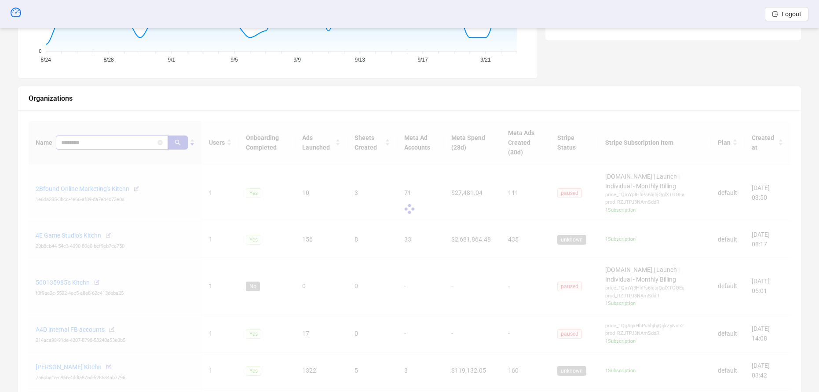
scroll to position [138, 0]
